Goal: Task Accomplishment & Management: Manage account settings

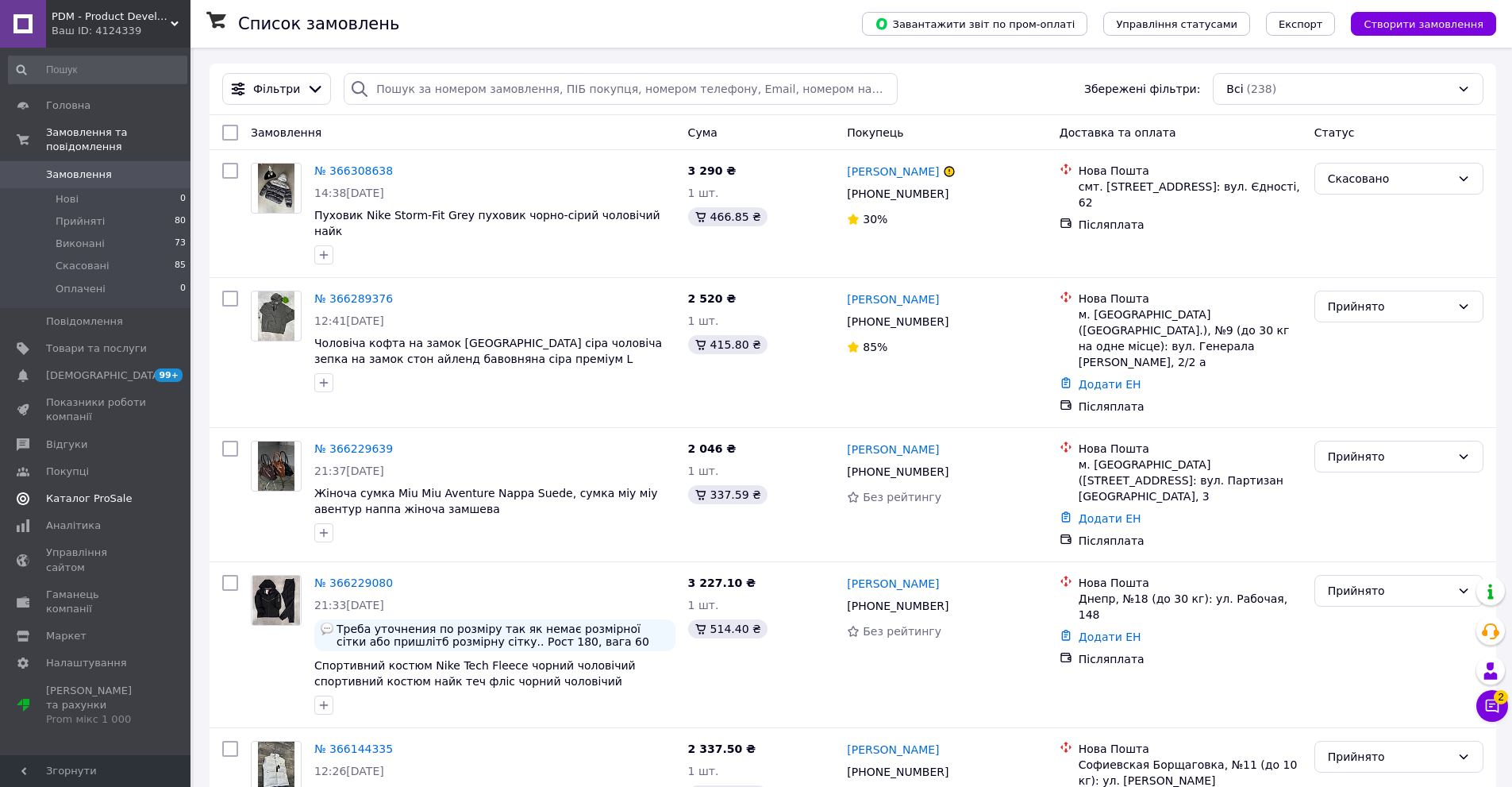
drag, startPoint x: 163, startPoint y: 392, endPoint x: 173, endPoint y: 328, distance: 64.8
click at [163, 395] on span at bounding box center [168, 409] width 43 height 29
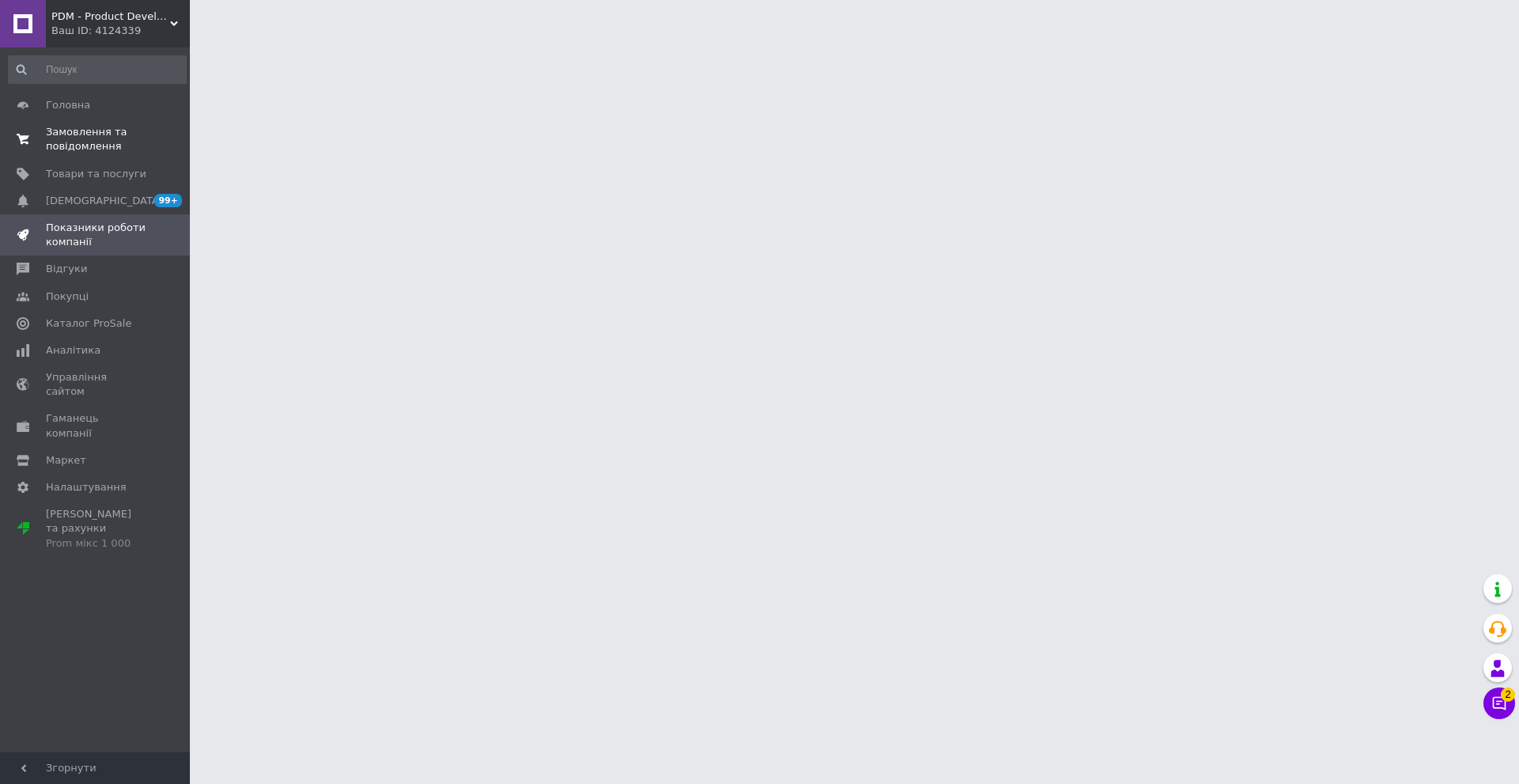
click at [143, 133] on span "Замовлення та повідомлення" at bounding box center [96, 140] width 101 height 29
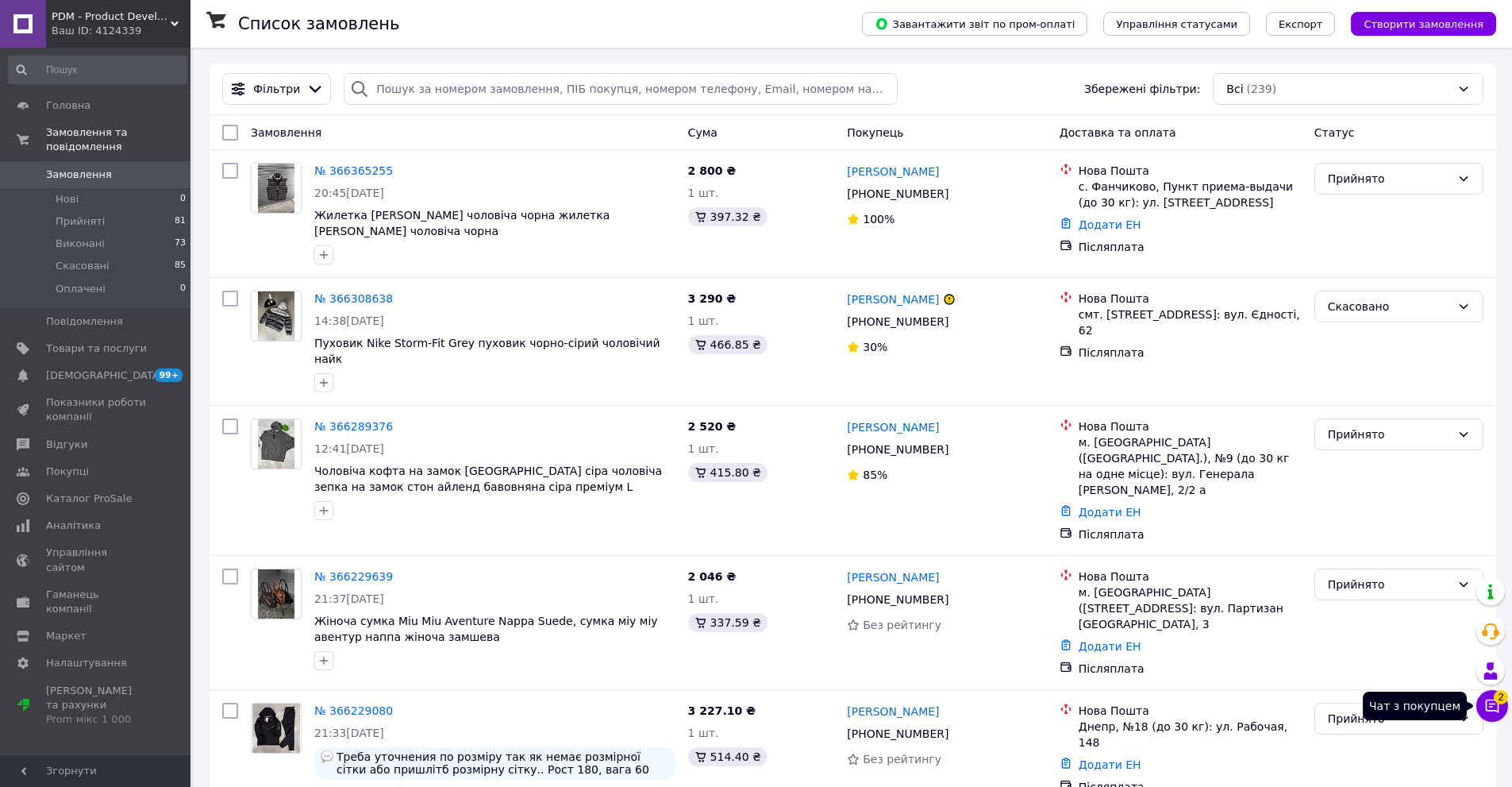
click at [1495, 696] on span "2" at bounding box center [1500, 697] width 14 height 14
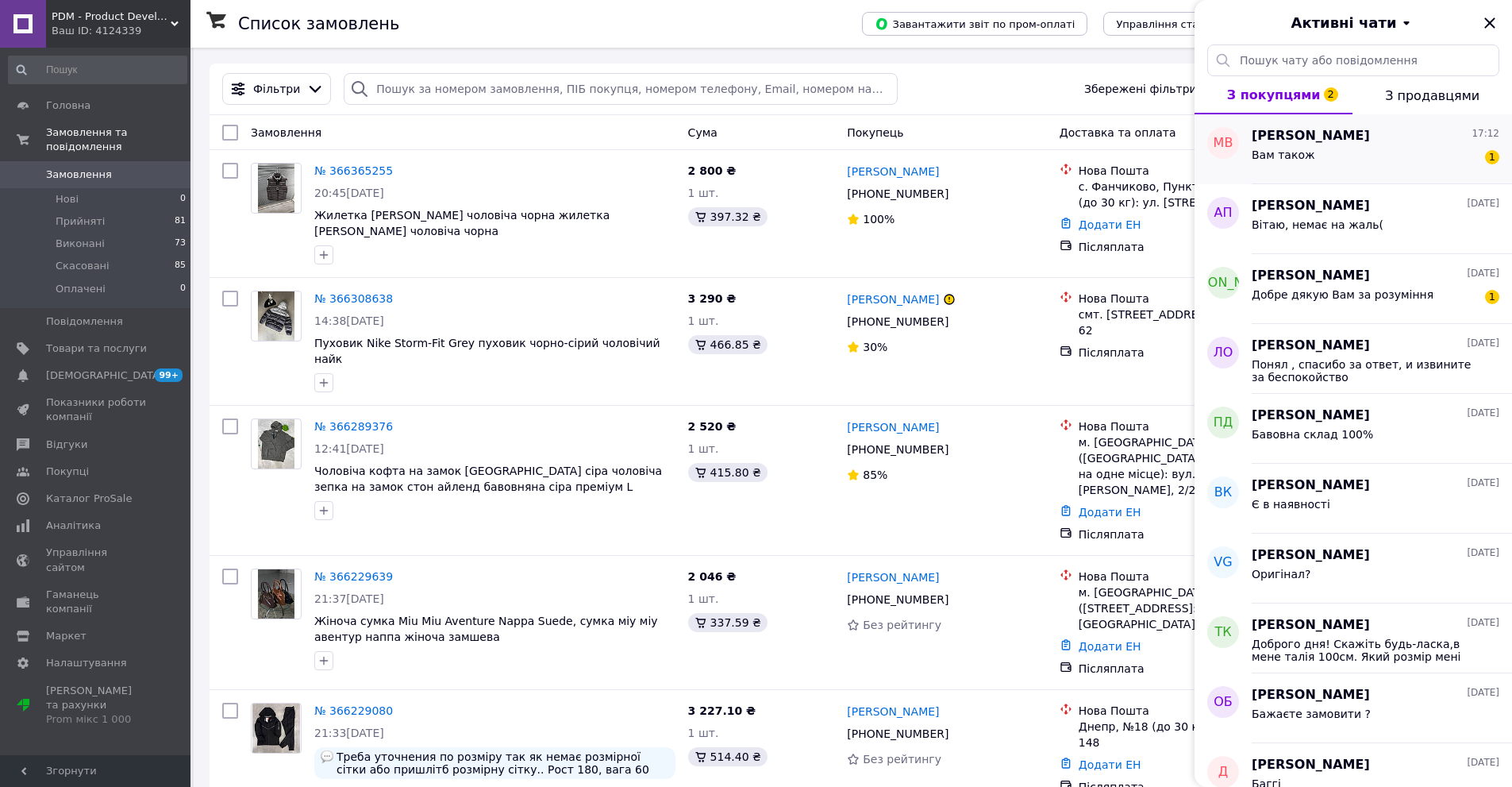
click at [1394, 153] on div "Вам також 1" at bounding box center [1376, 158] width 248 height 25
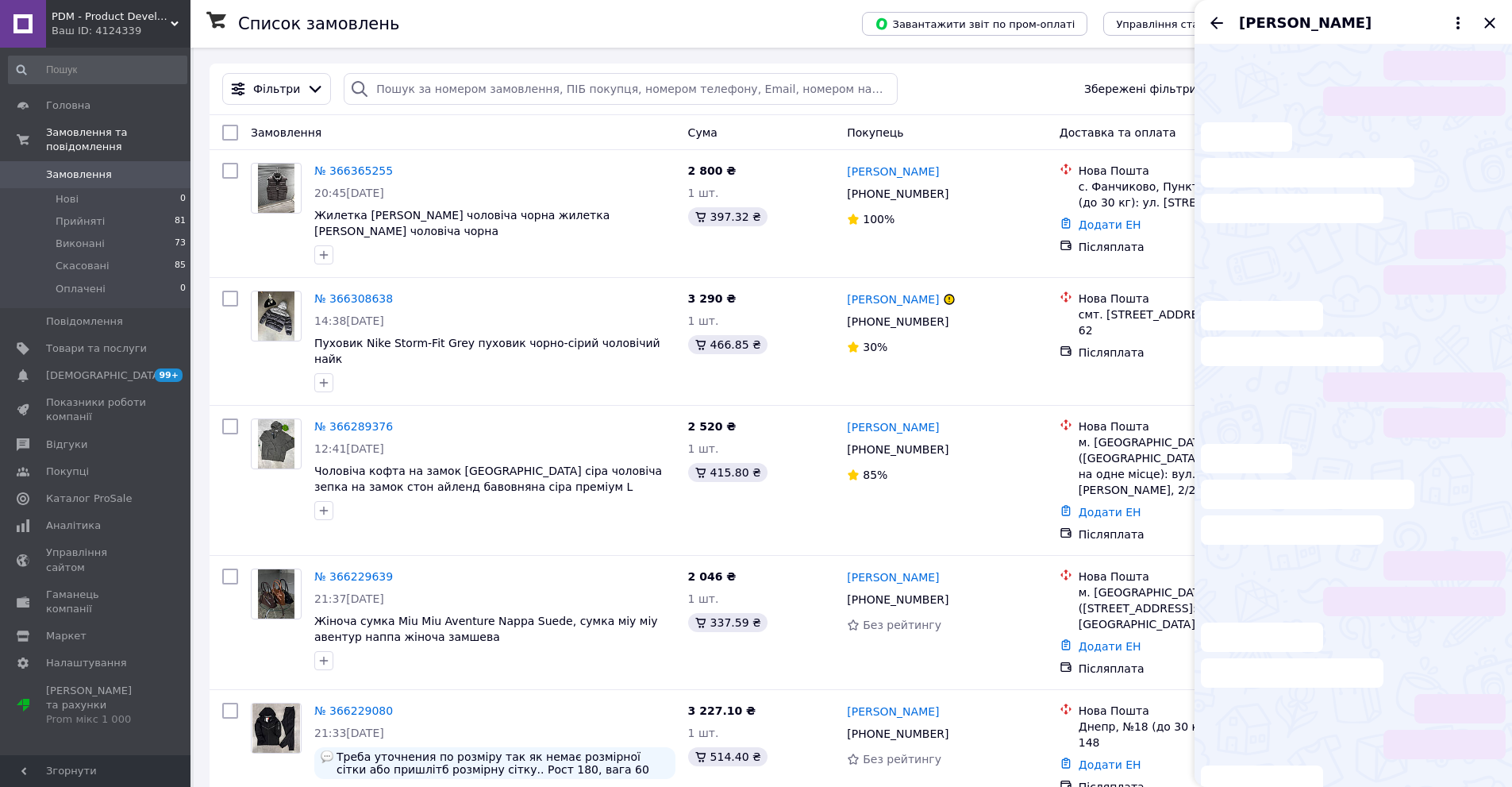
scroll to position [189, 0]
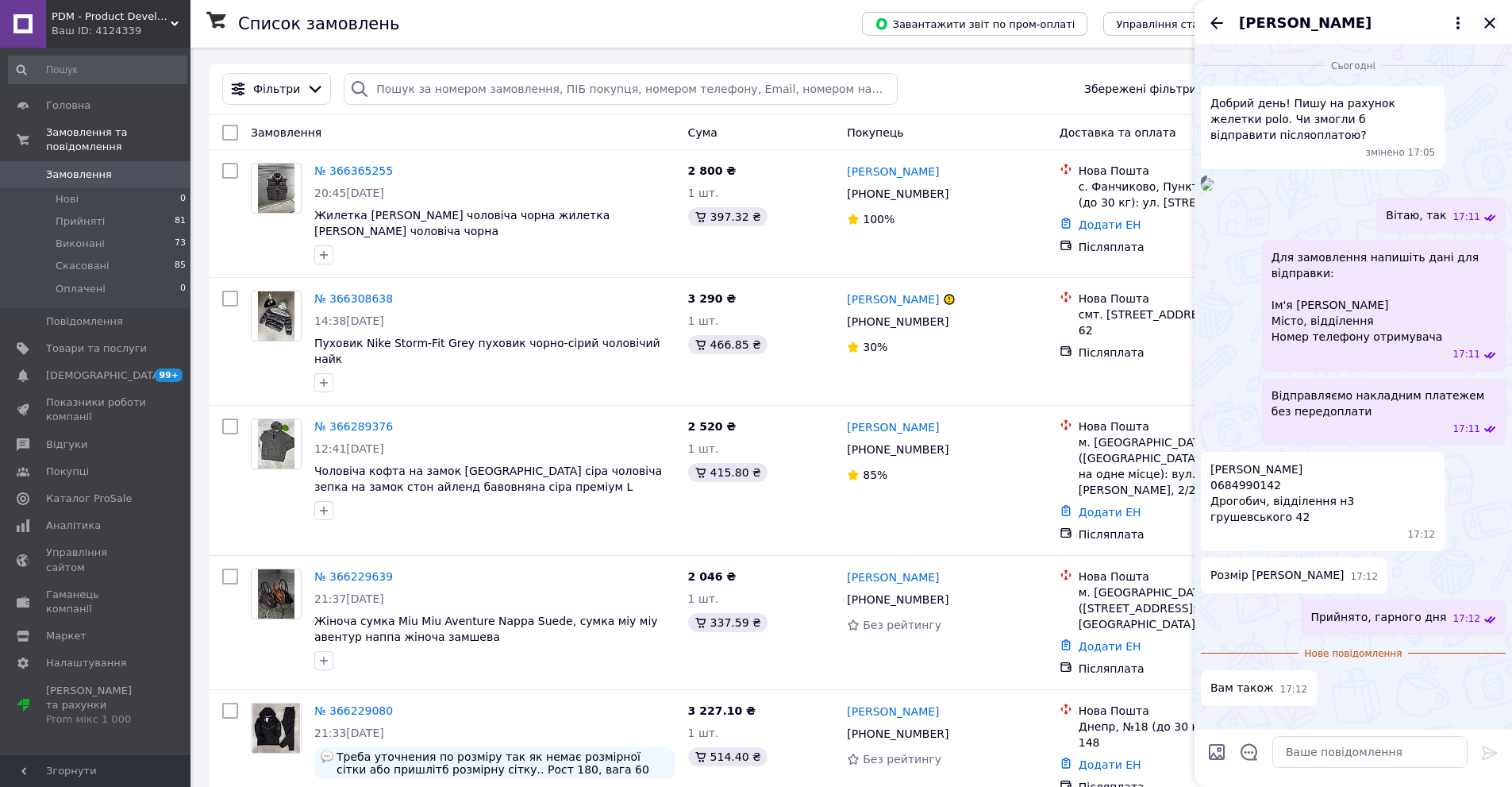
click at [1487, 23] on icon "Закрити" at bounding box center [1490, 23] width 19 height 19
